Goal: Register for event/course

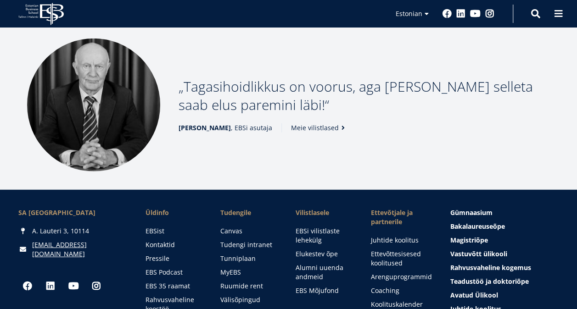
scroll to position [1272, 0]
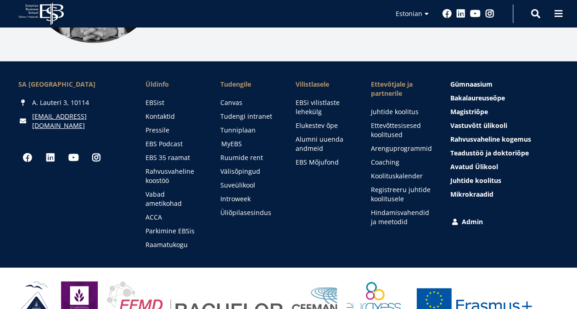
click at [228, 139] on link "MyEBS" at bounding box center [249, 143] width 57 height 9
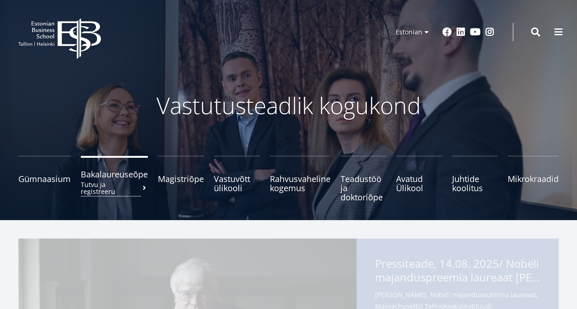
click at [126, 181] on small "Tutvu ja registreeru" at bounding box center [114, 188] width 67 height 14
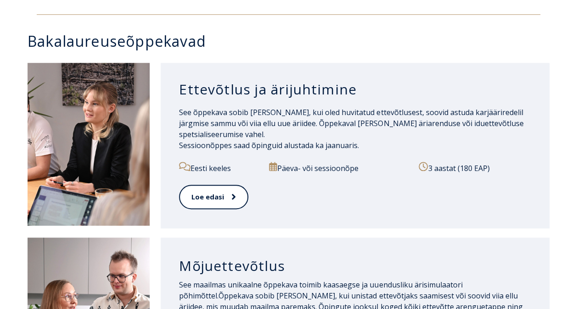
scroll to position [456, 0]
